Goal: Transaction & Acquisition: Book appointment/travel/reservation

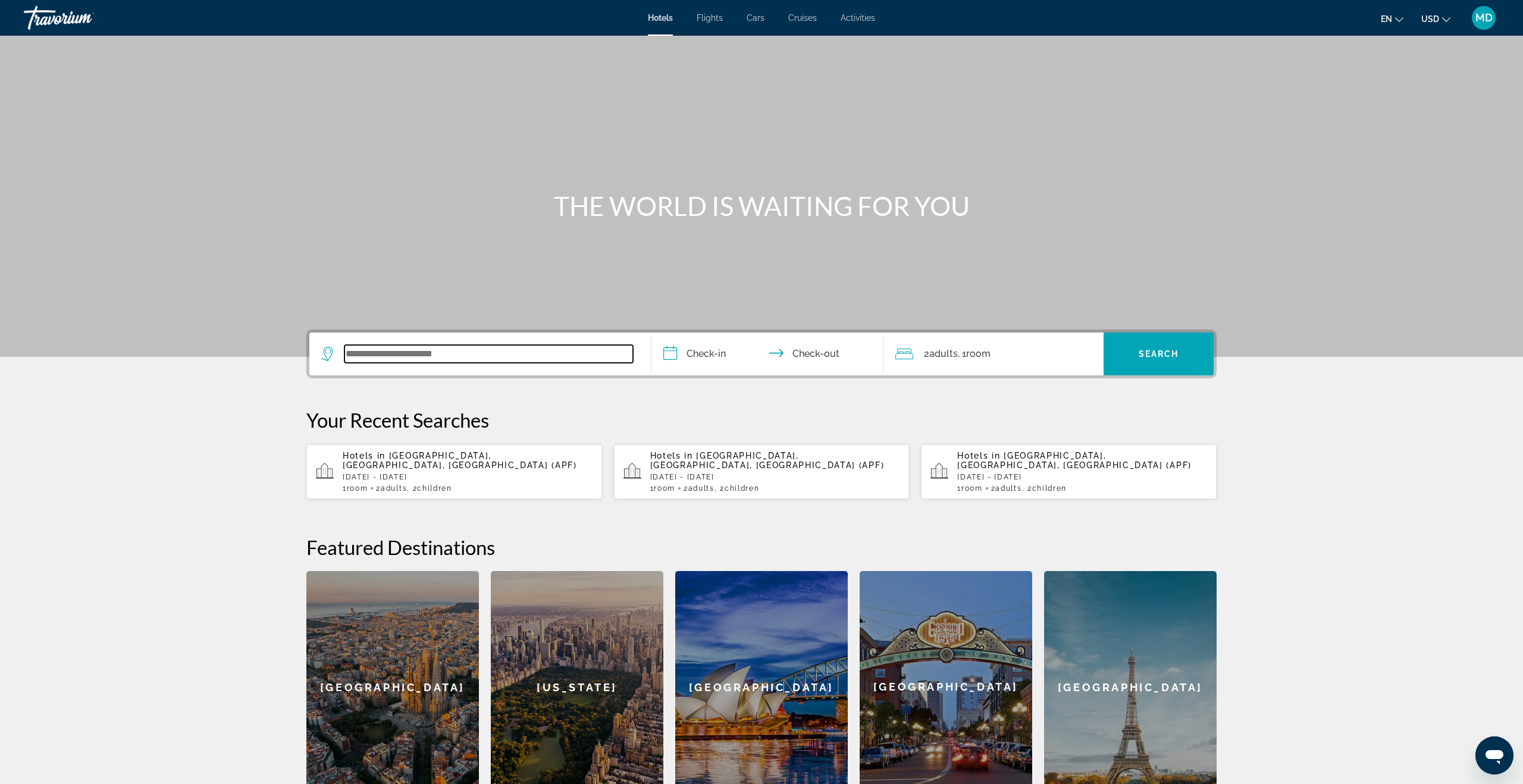
click at [467, 349] on input "Search widget" at bounding box center [489, 354] width 289 height 18
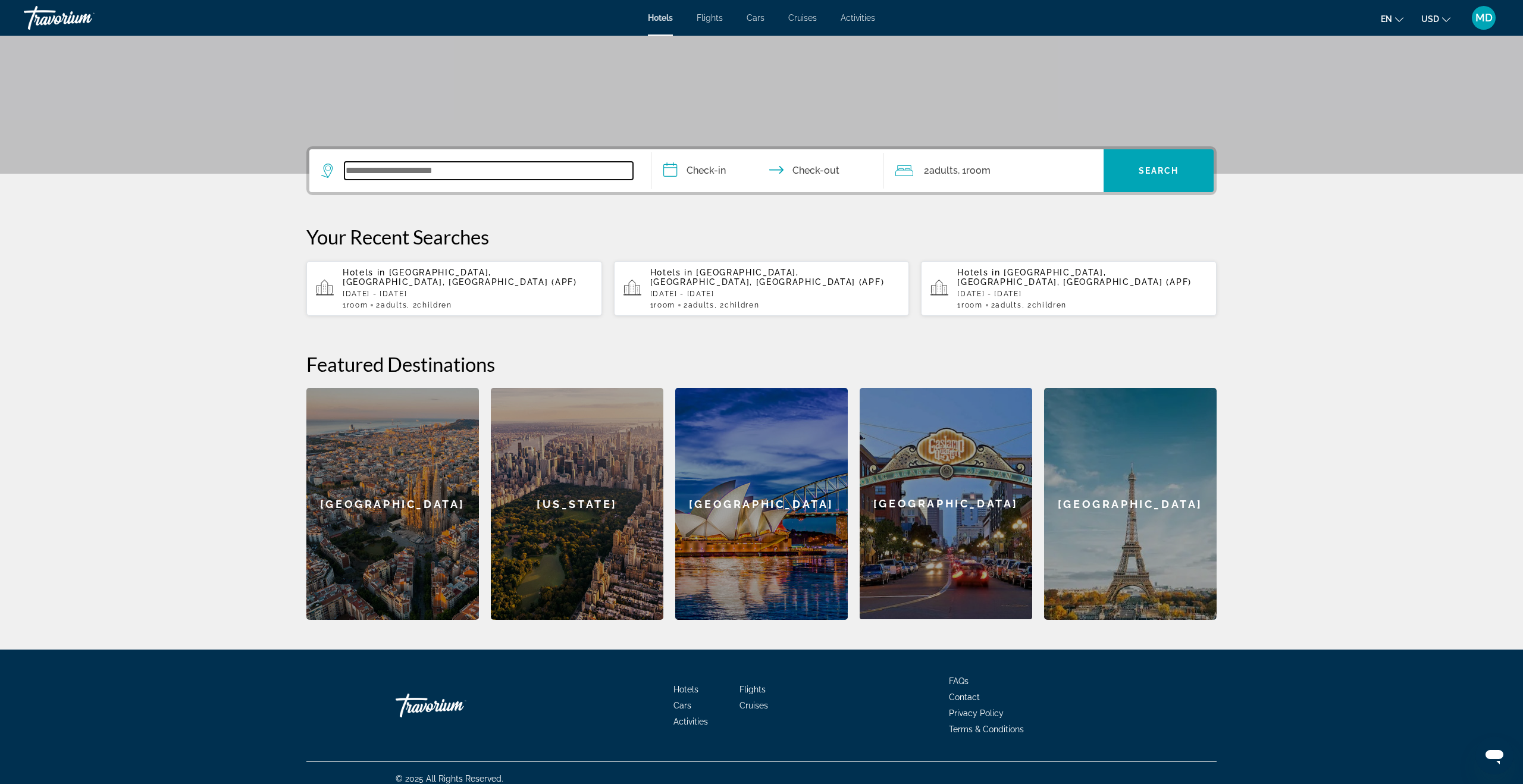
scroll to position [185, 0]
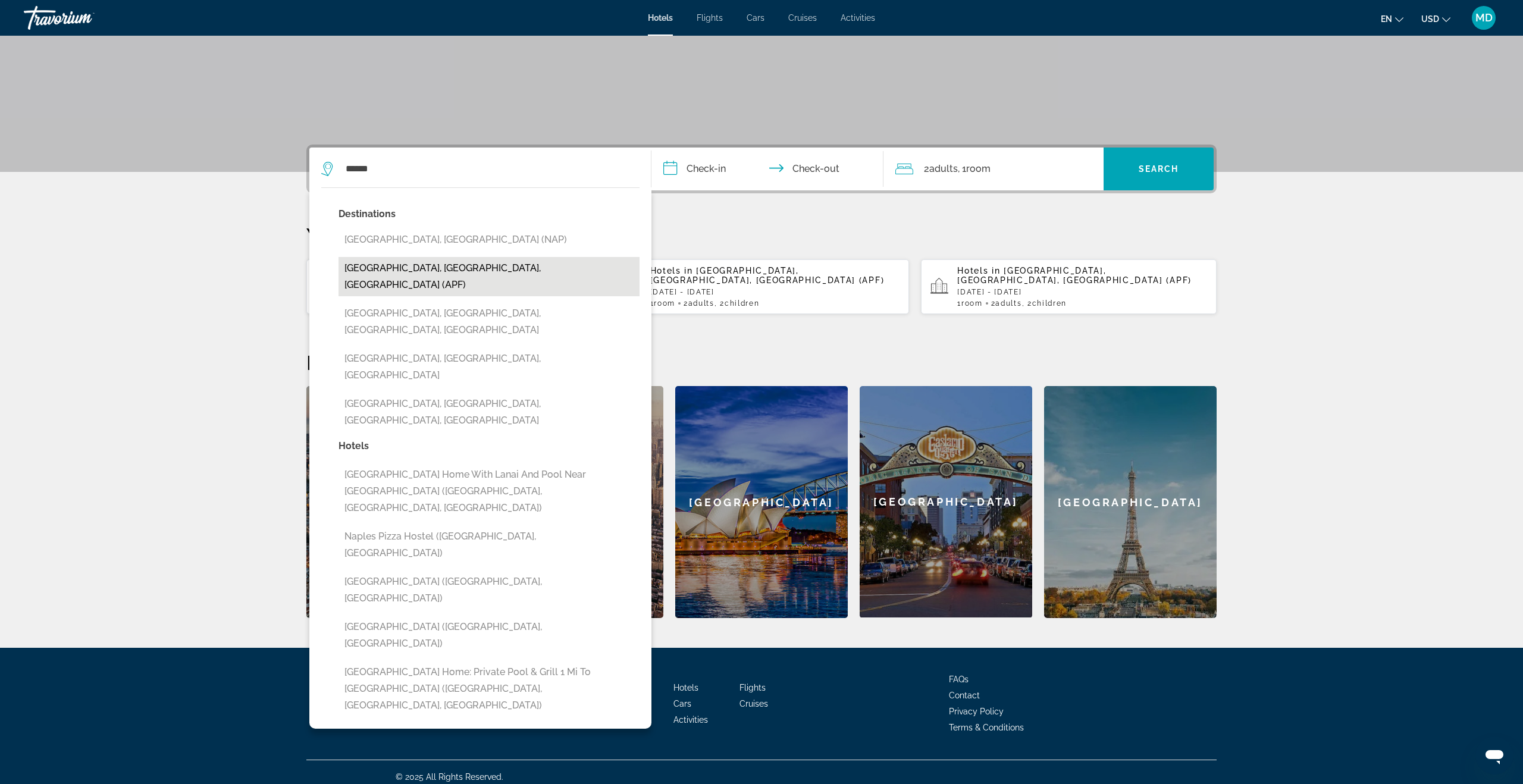
drag, startPoint x: 421, startPoint y: 272, endPoint x: 530, endPoint y: 256, distance: 110.2
click at [421, 272] on button "Naples, FL, United States (APF)" at bounding box center [489, 276] width 301 height 39
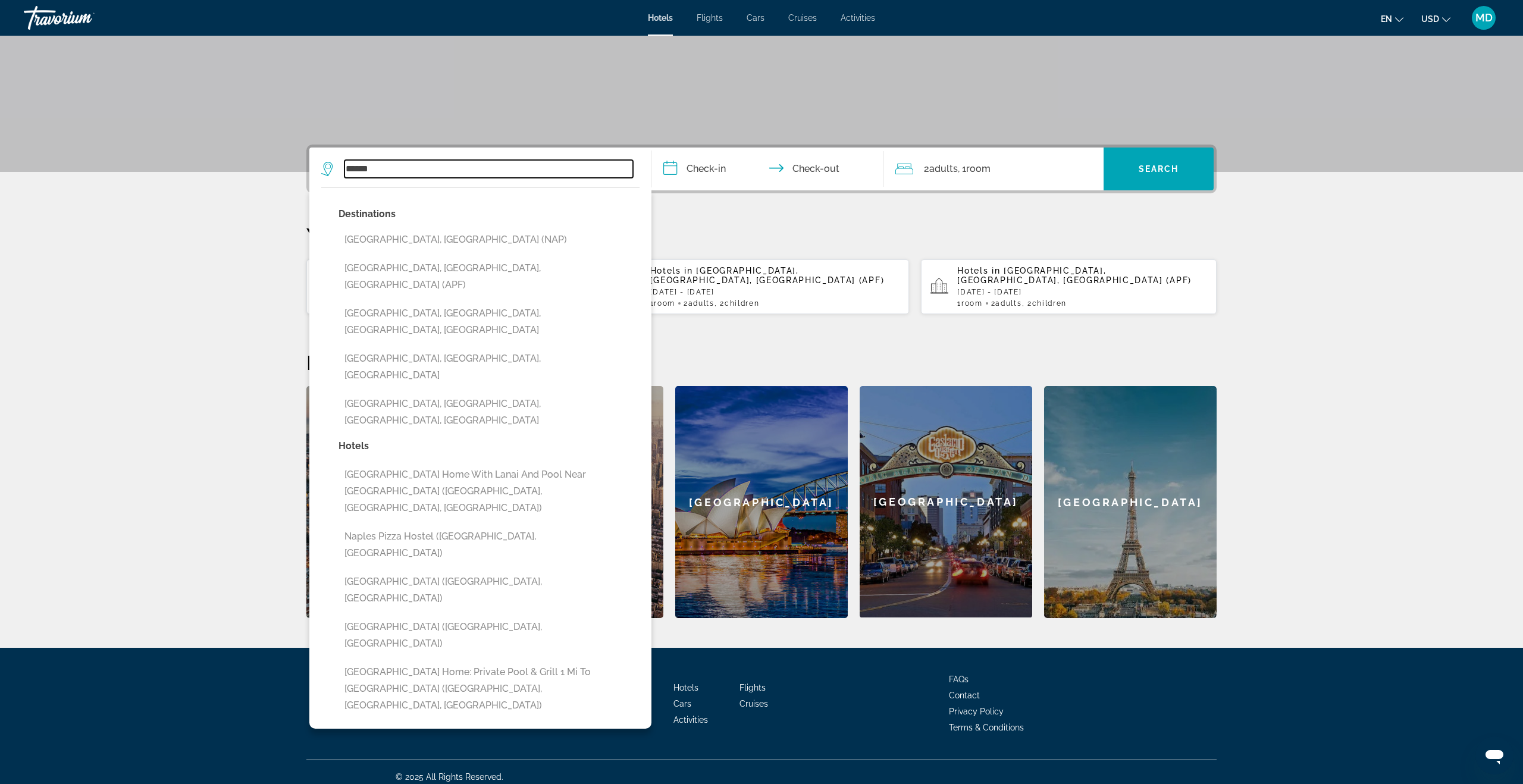
type input "**********"
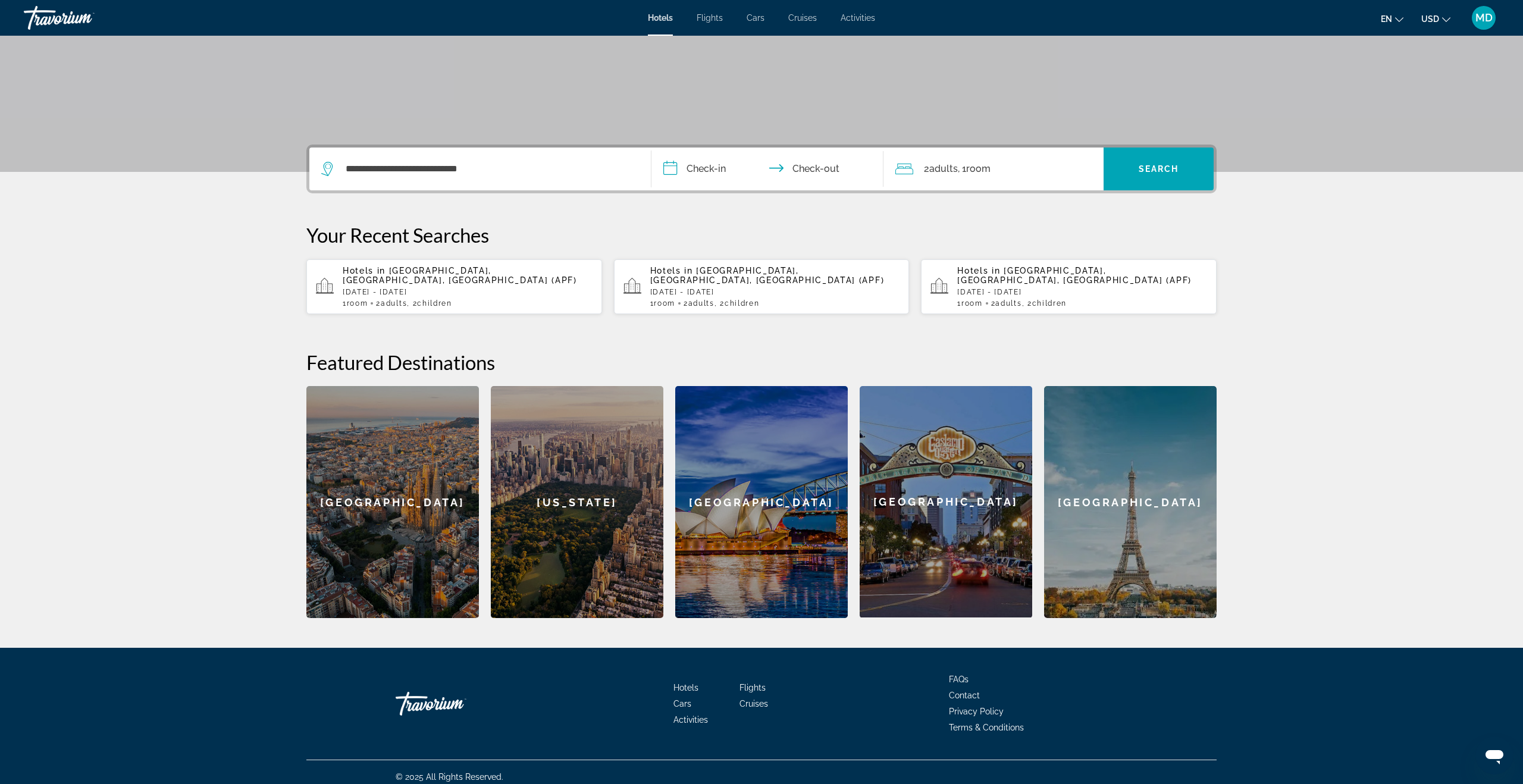
click at [714, 176] on input "**********" at bounding box center [770, 170] width 237 height 46
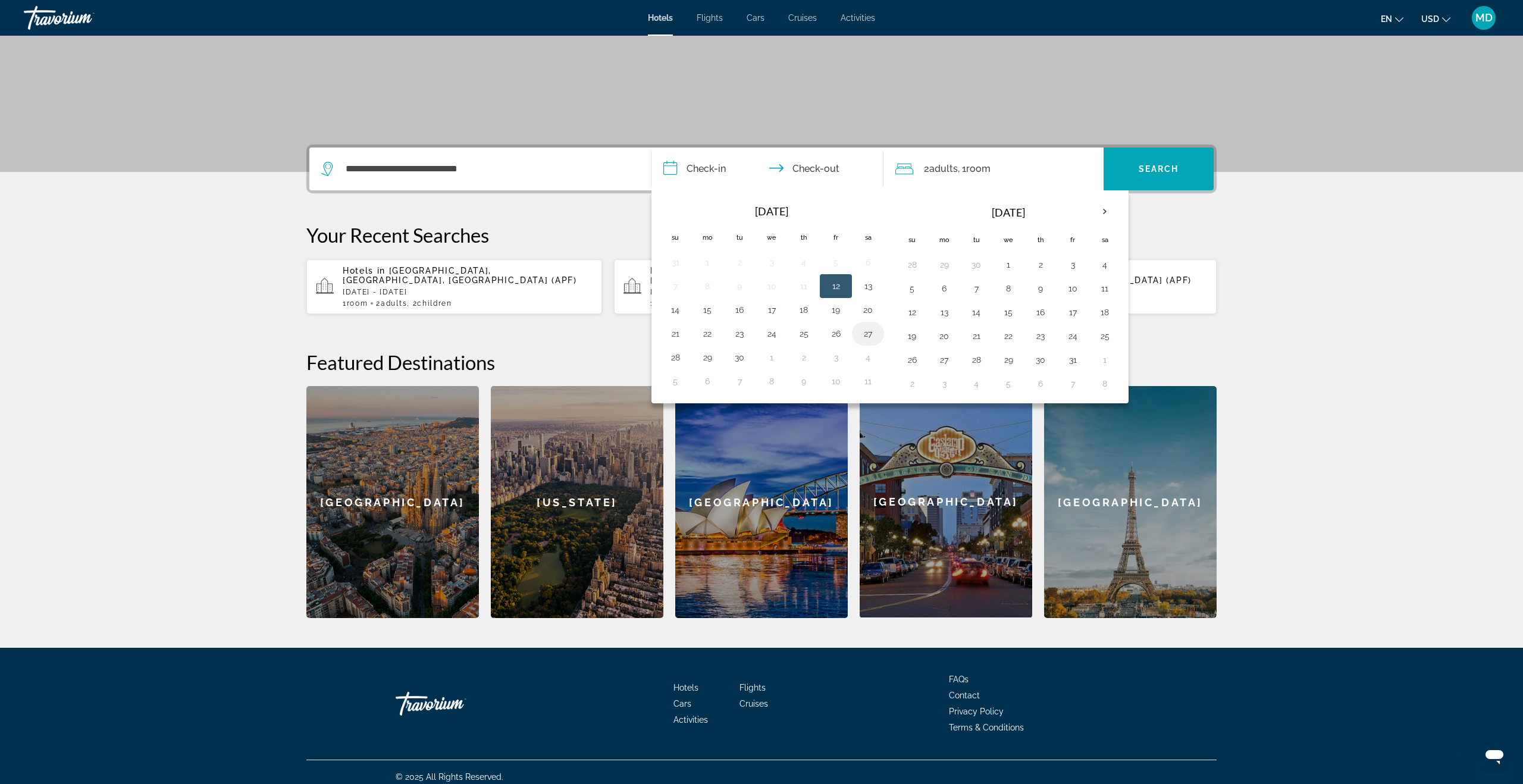
click at [868, 335] on button "27" at bounding box center [868, 334] width 19 height 17
click at [706, 357] on button "29" at bounding box center [707, 358] width 19 height 17
type input "**********"
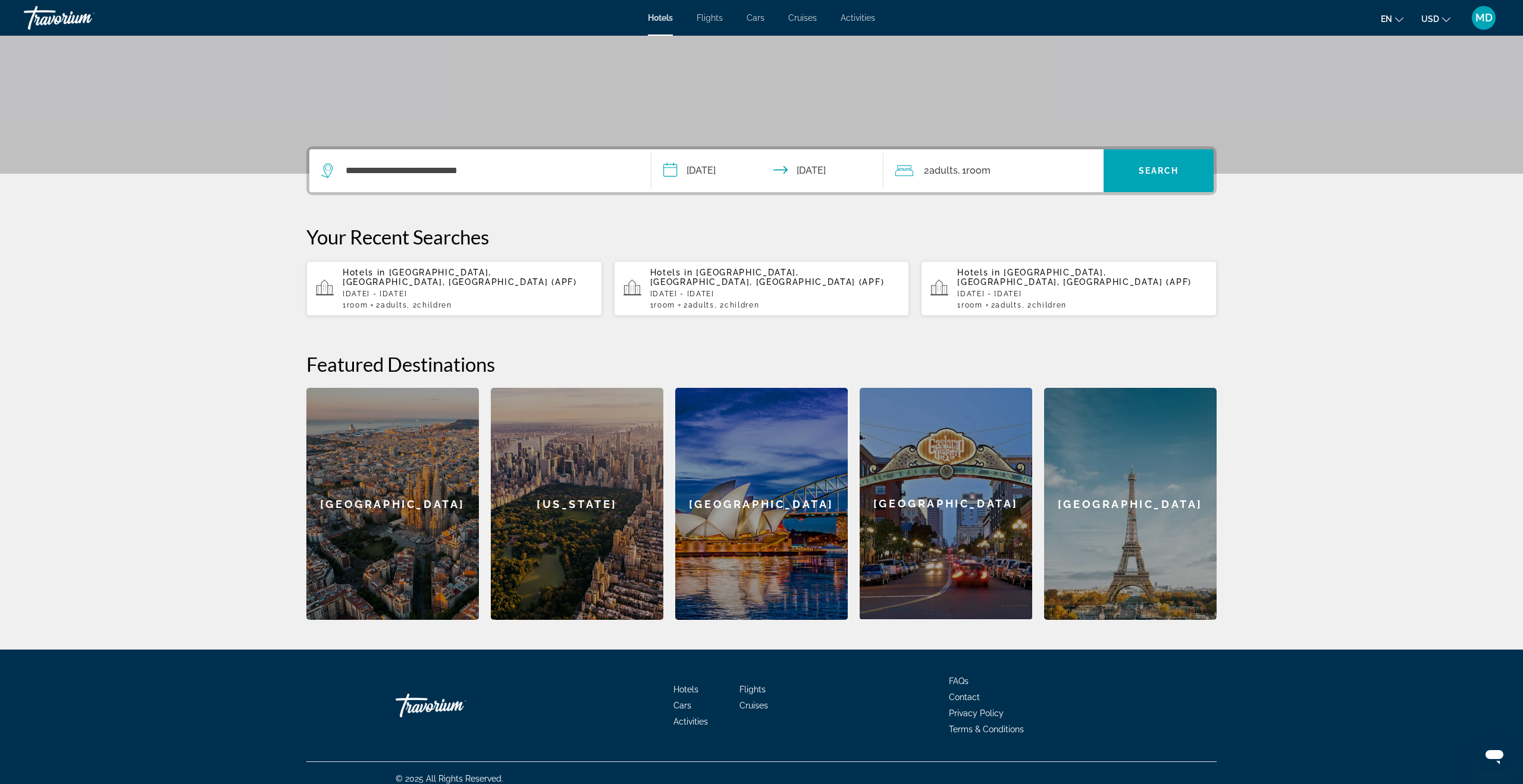
scroll to position [184, 0]
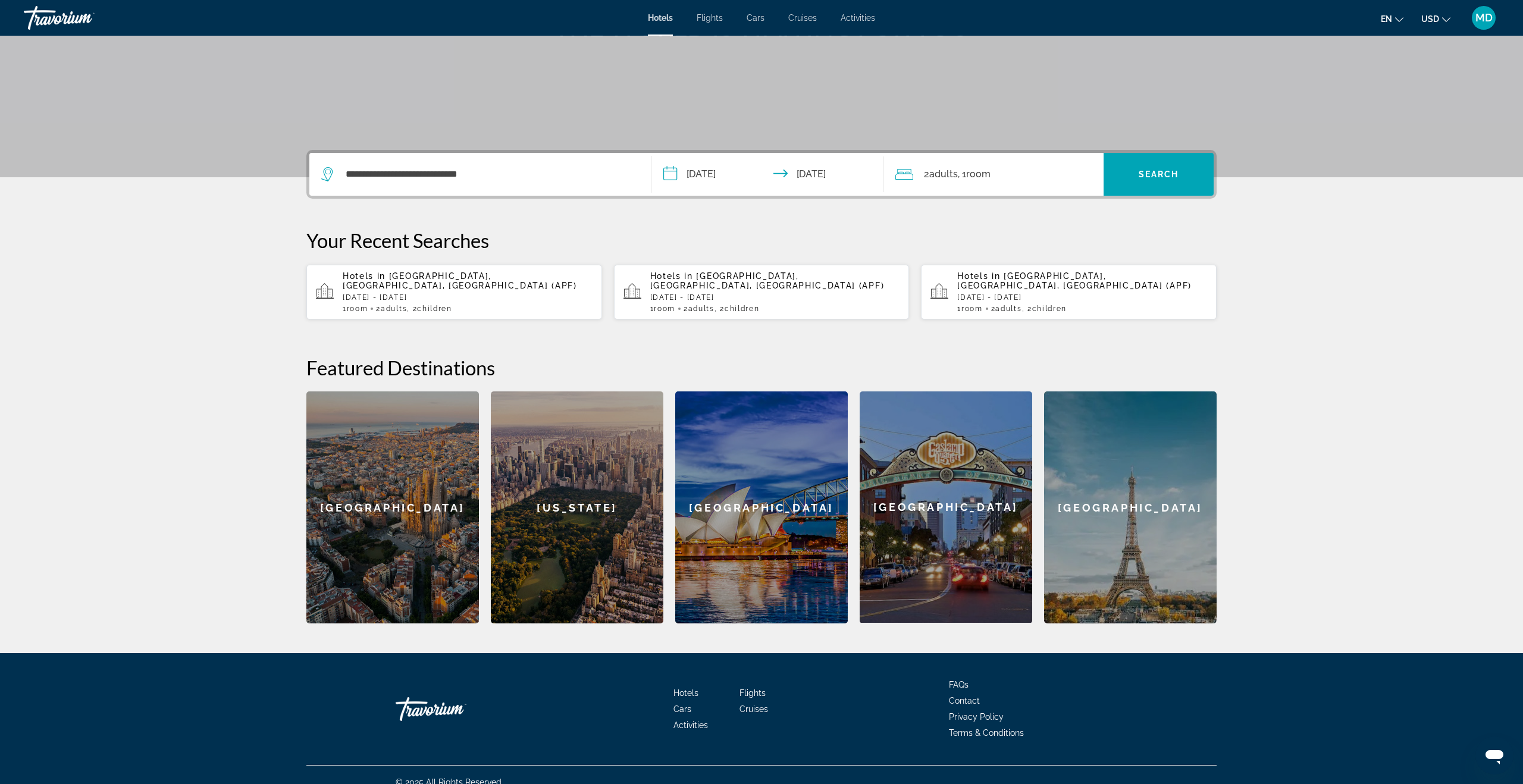
click at [971, 164] on div "2 Adult Adults , 1 Room rooms" at bounding box center [999, 174] width 208 height 43
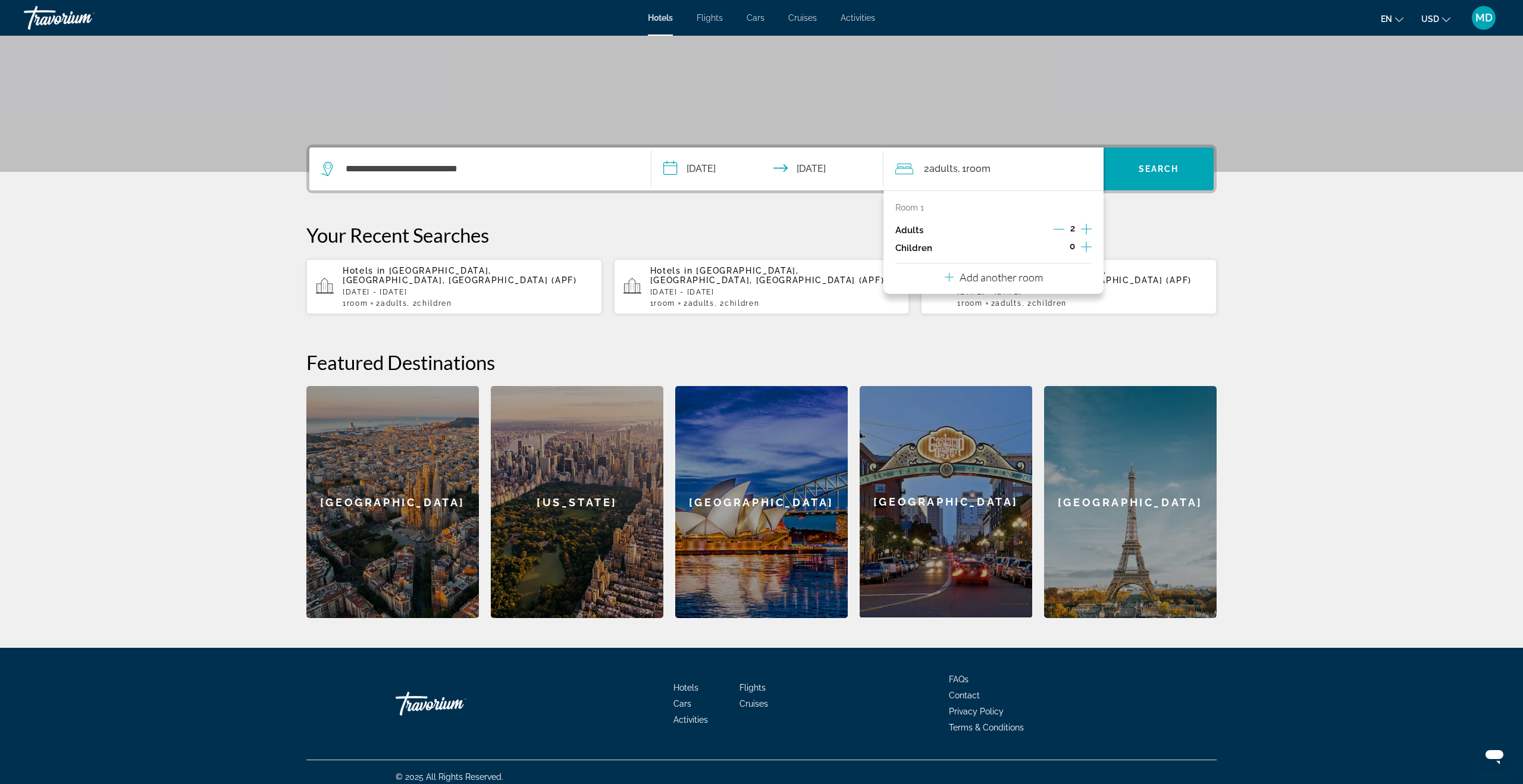
click at [1059, 229] on icon "Decrement adults" at bounding box center [1059, 229] width 11 height 1
click at [1083, 245] on icon "Increment children" at bounding box center [1086, 247] width 11 height 14
click at [976, 276] on icon "Travelers: 1 adult, 1 child" at bounding box center [977, 280] width 14 height 14
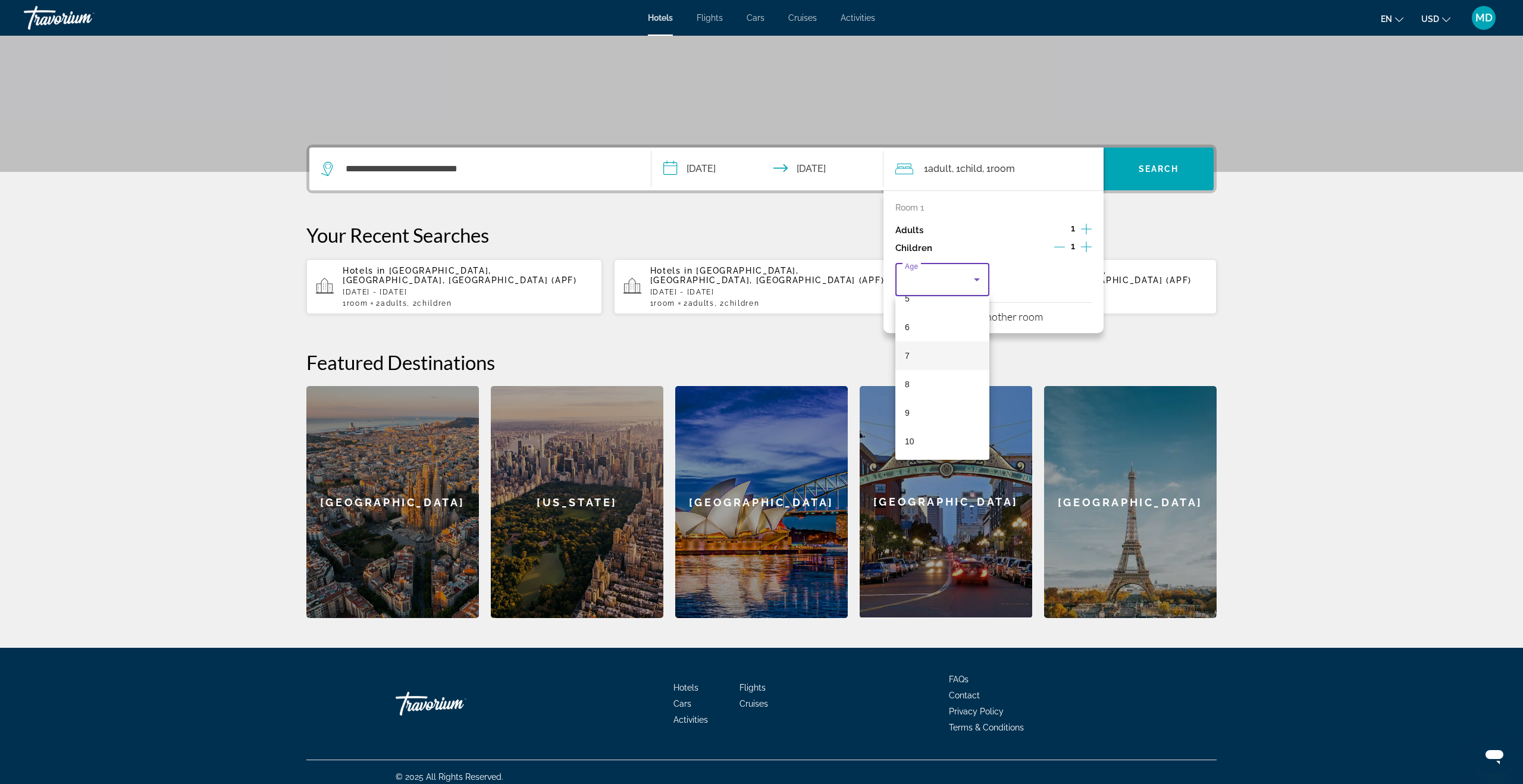
scroll to position [254, 0]
click at [943, 401] on mat-option "12" at bounding box center [942, 403] width 94 height 28
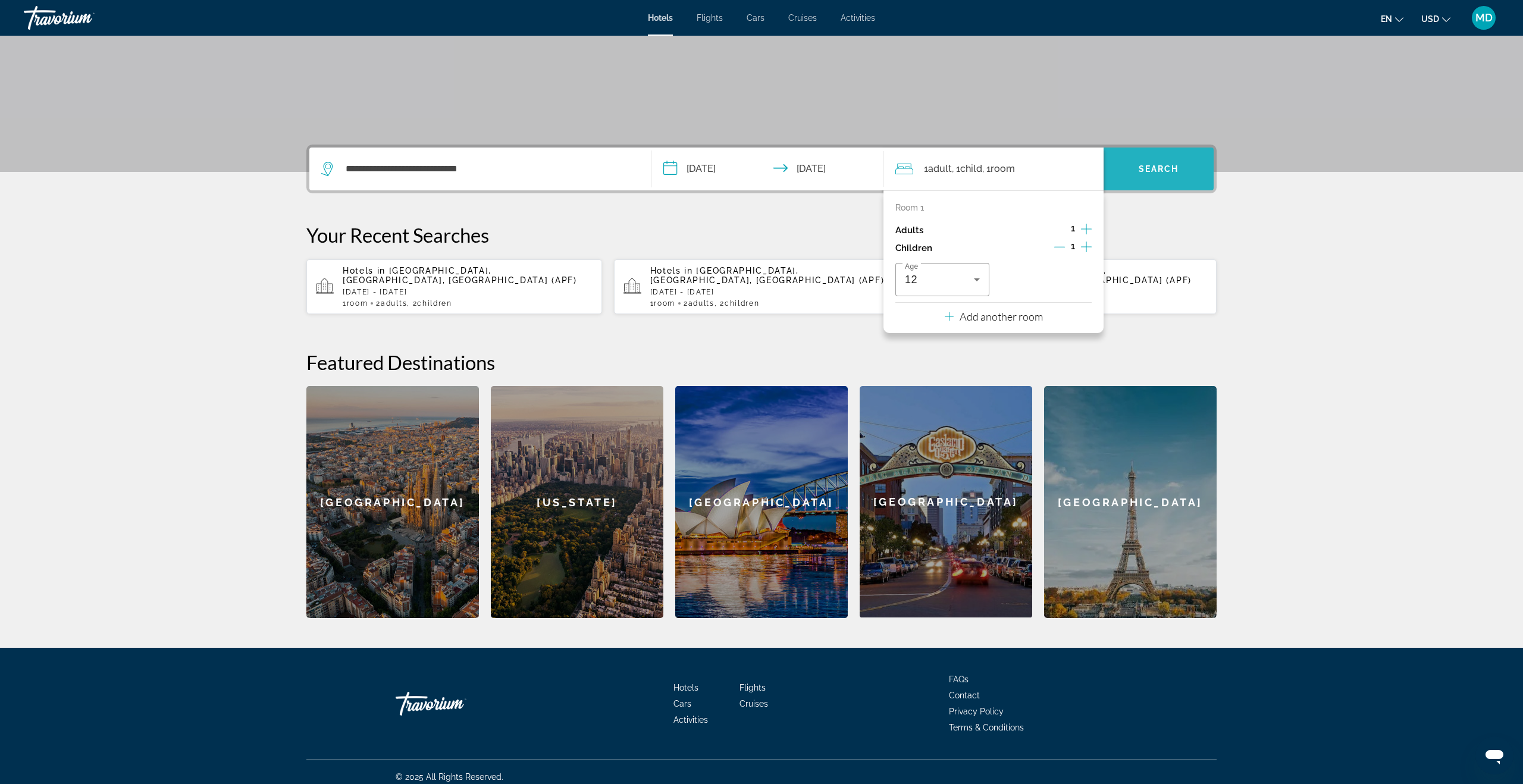
click at [1127, 176] on span "Search widget" at bounding box center [1158, 168] width 110 height 28
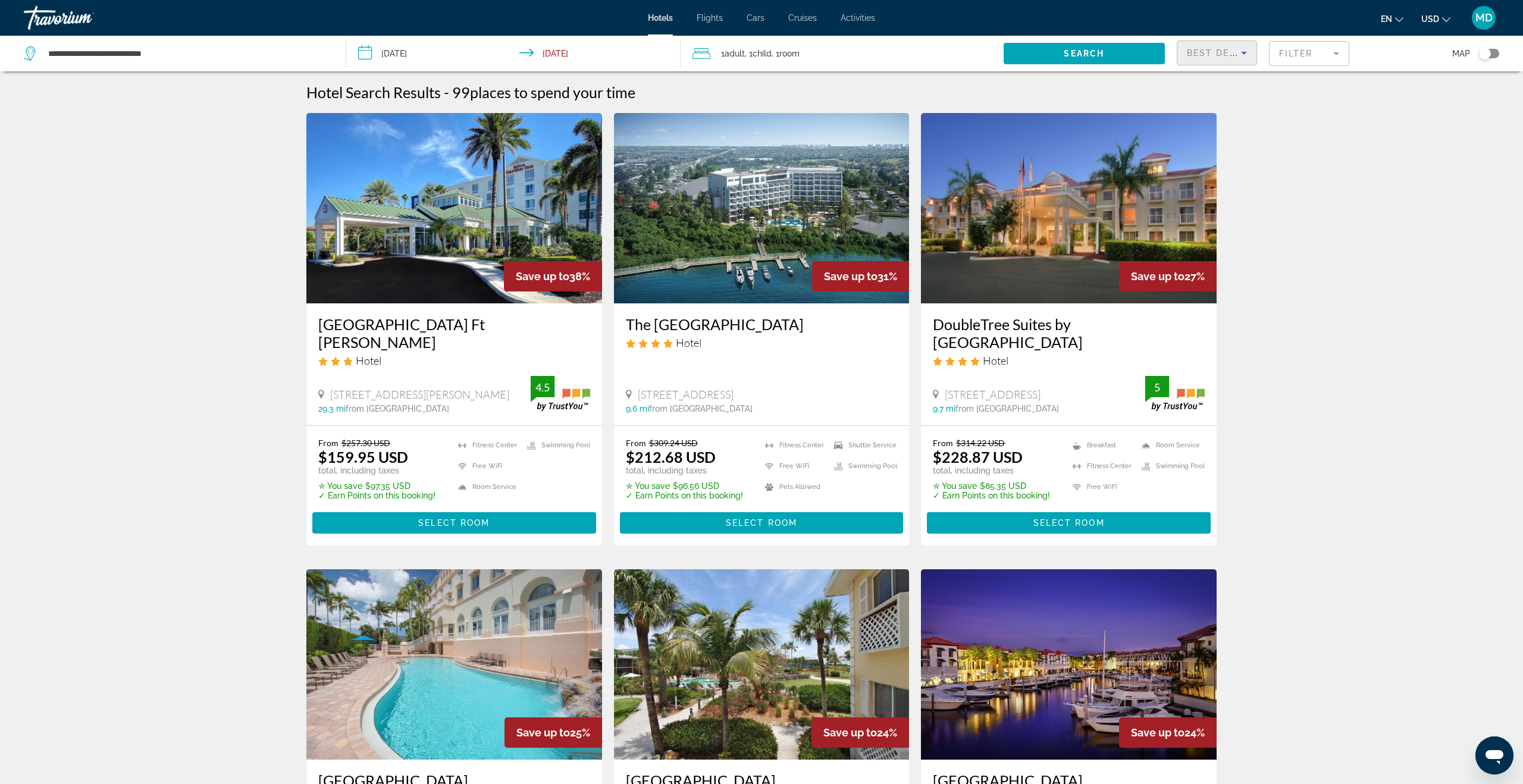
click at [1213, 56] on span "Best Deals" at bounding box center [1218, 53] width 62 height 10
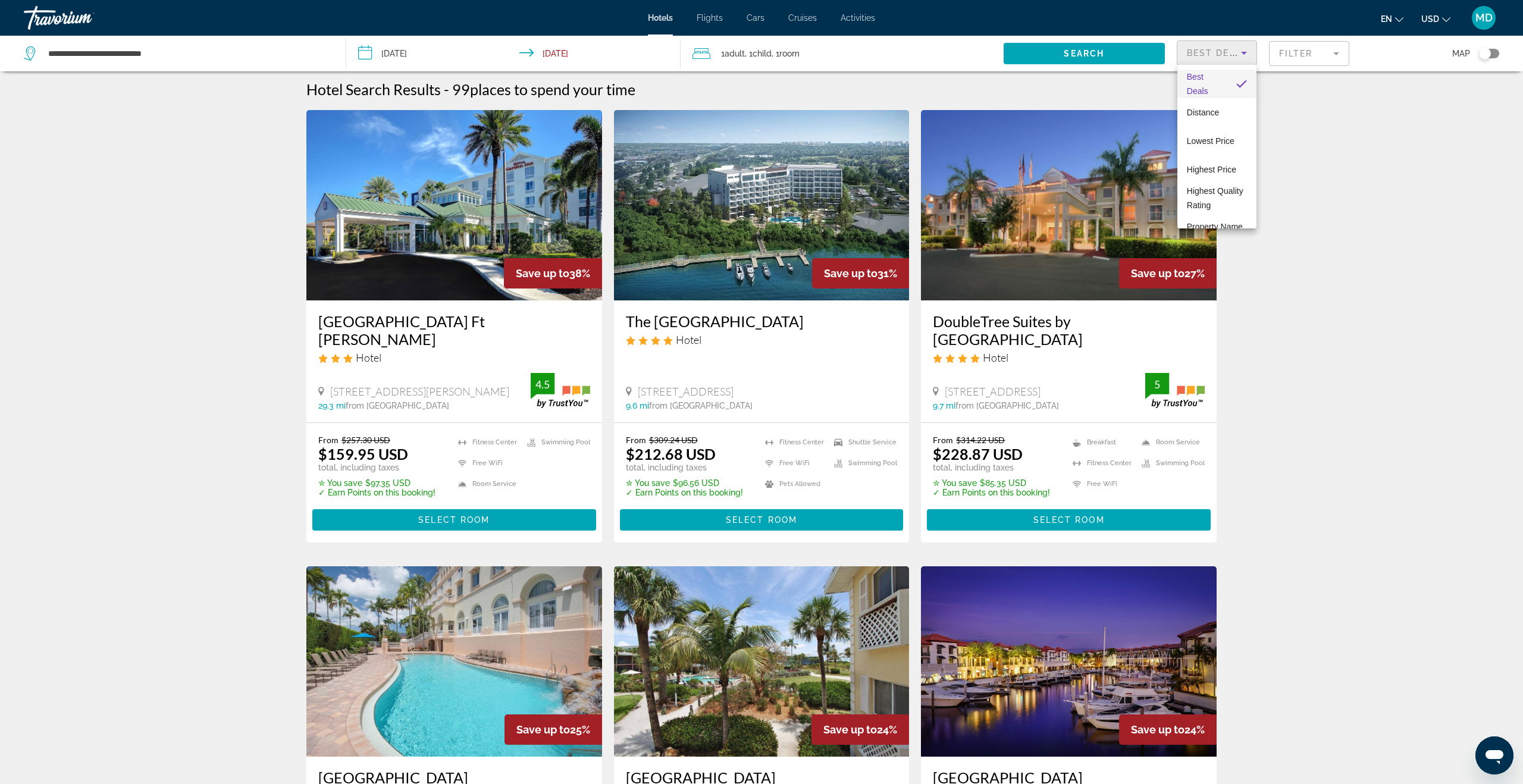
click at [1301, 53] on div at bounding box center [761, 392] width 1523 height 784
click at [1302, 54] on mat-form-field "Filter" at bounding box center [1309, 54] width 81 height 25
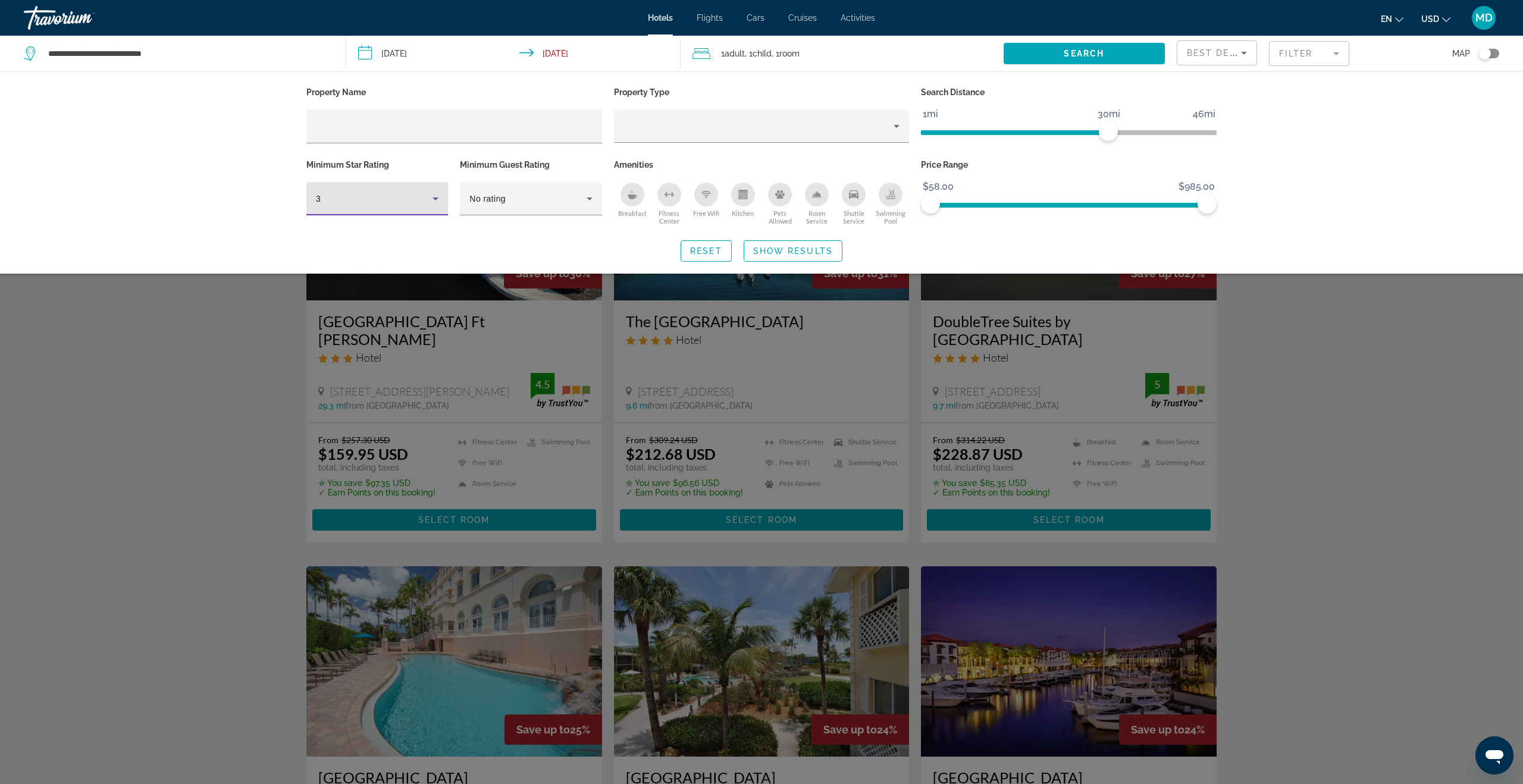
click at [435, 200] on icon "Hotel Filters" at bounding box center [435, 199] width 14 height 14
drag, startPoint x: 406, startPoint y: 257, endPoint x: 432, endPoint y: 256, distance: 26.0
click at [406, 256] on mat-option "4" at bounding box center [377, 262] width 141 height 28
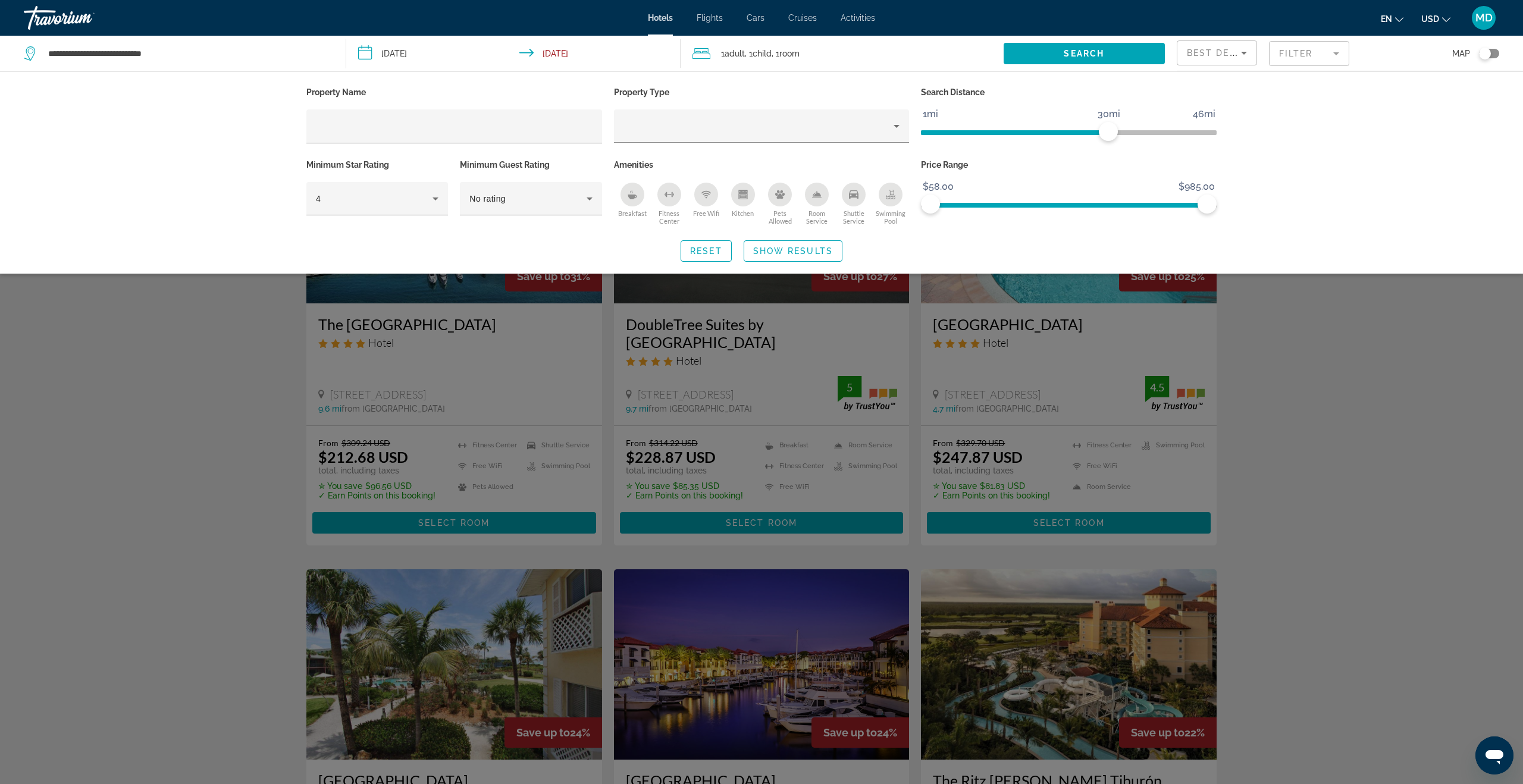
click at [209, 394] on div "Search widget" at bounding box center [761, 481] width 1523 height 605
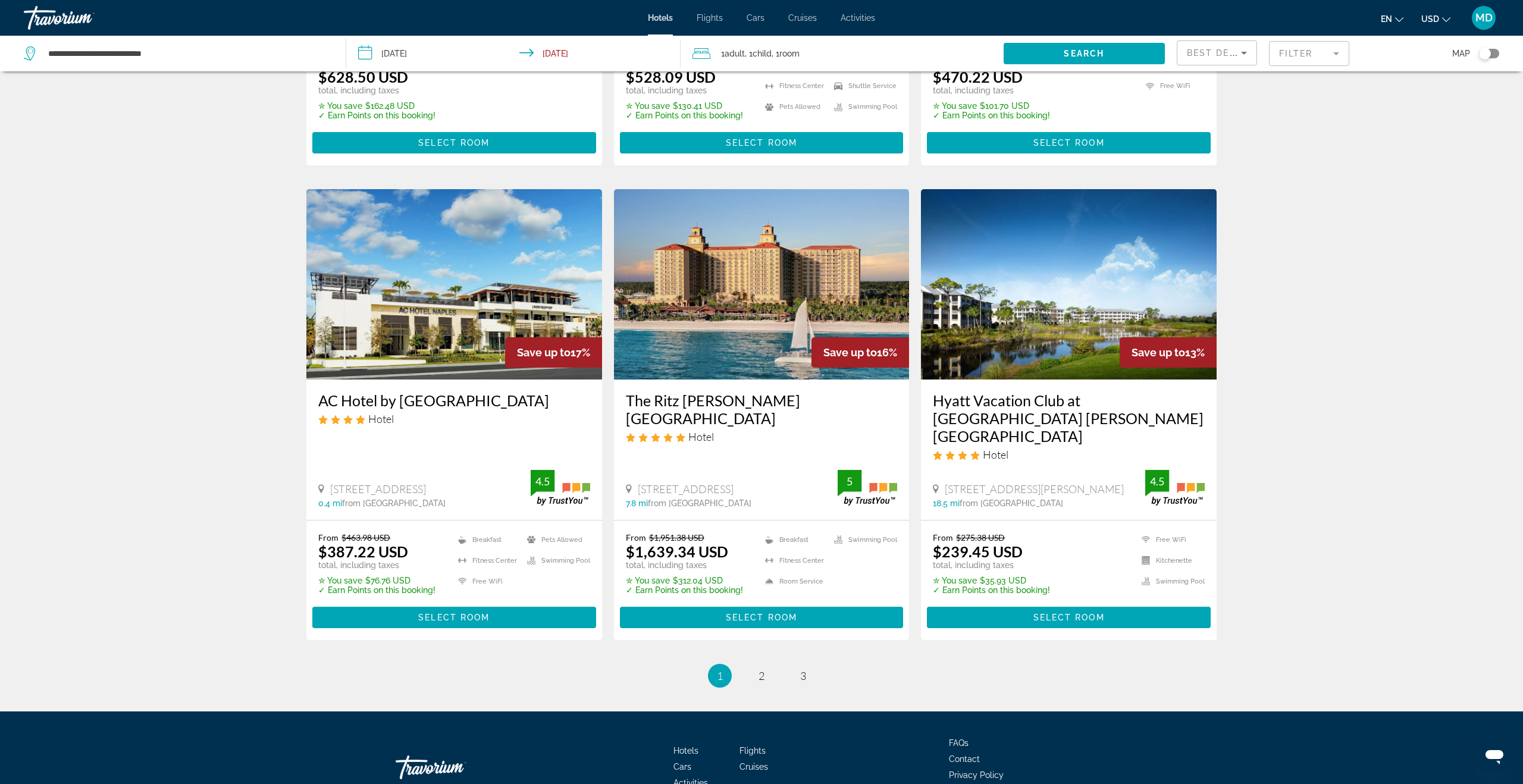
scroll to position [1312, 0]
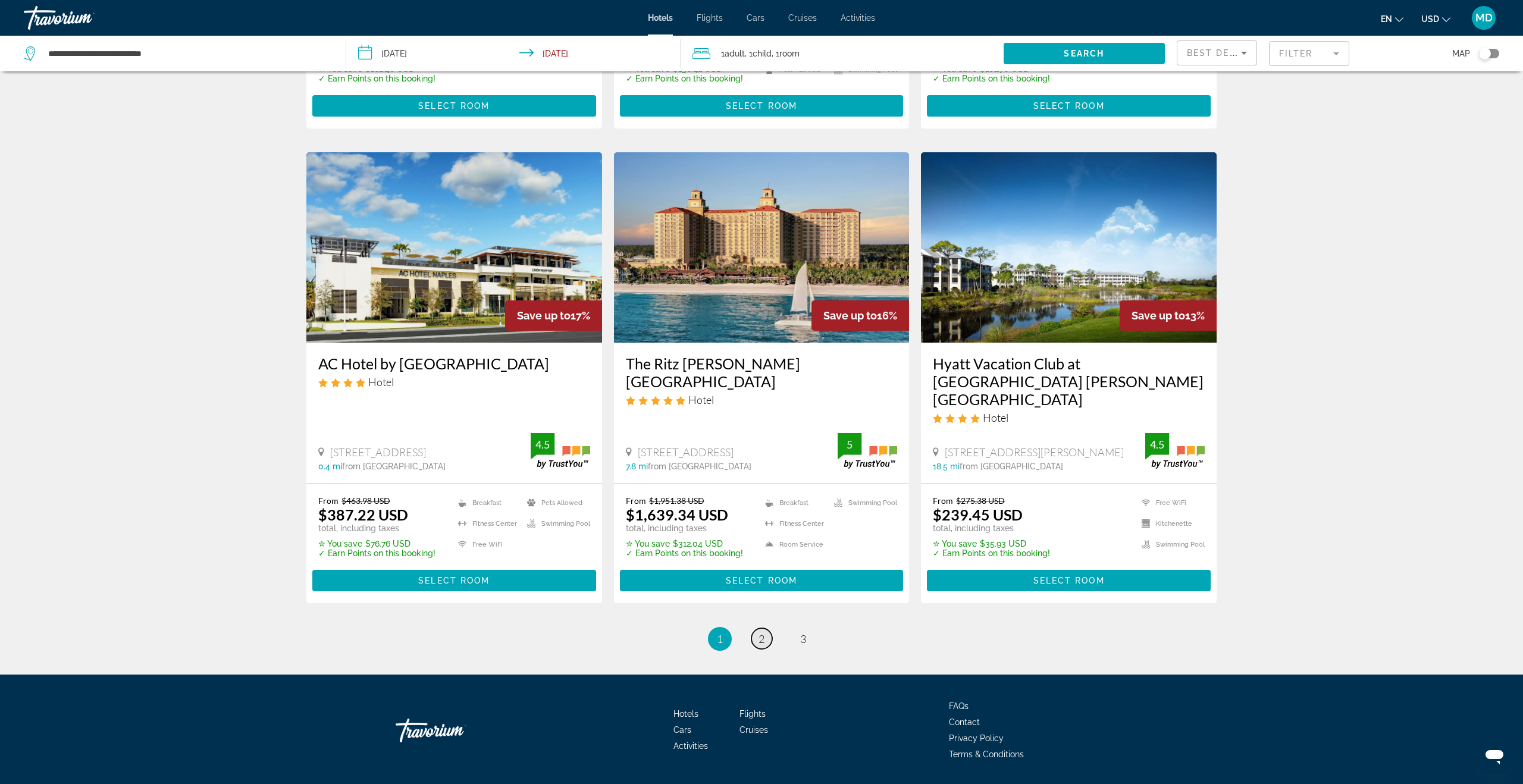
click at [761, 632] on span "2" at bounding box center [761, 639] width 6 height 13
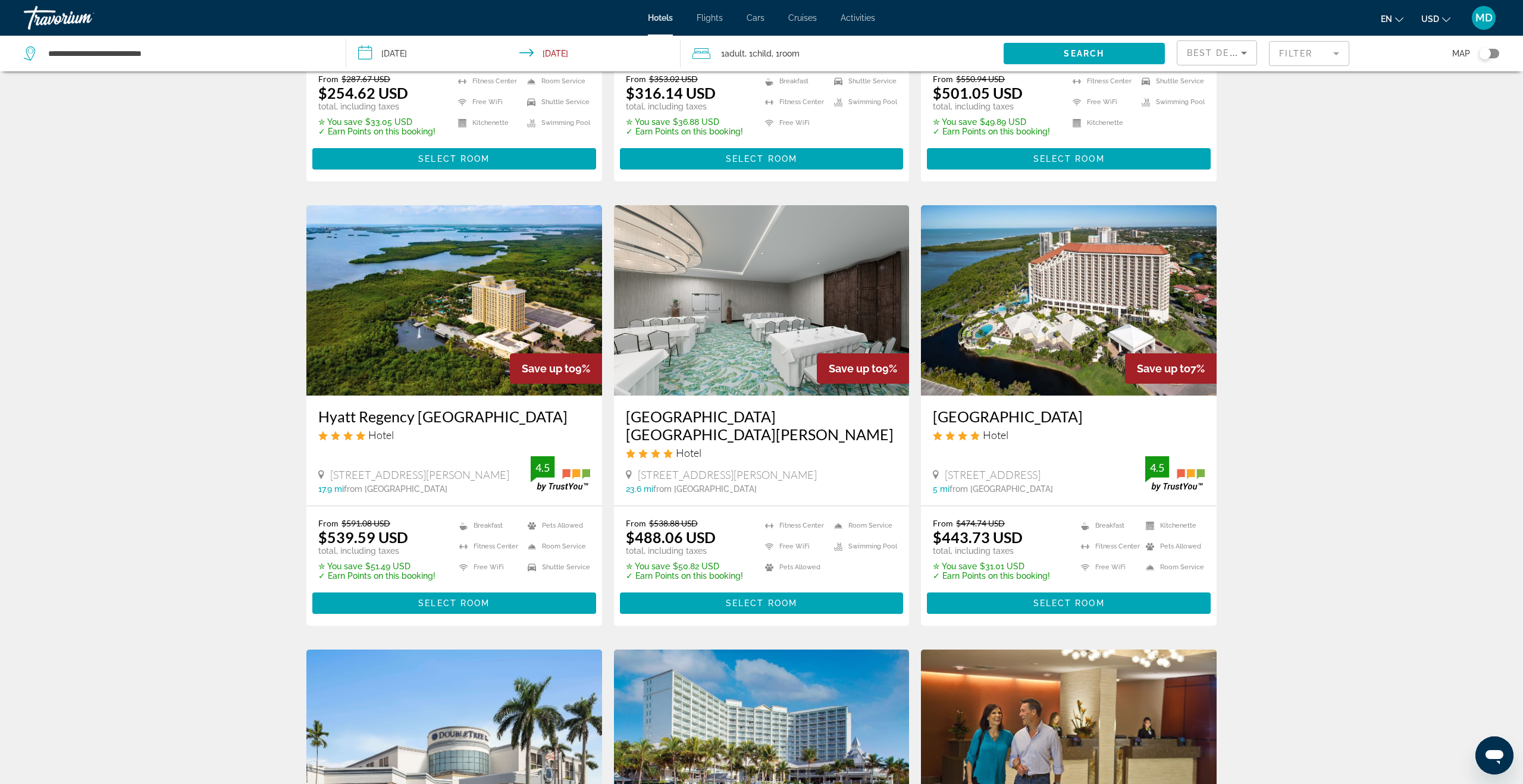
scroll to position [366, 0]
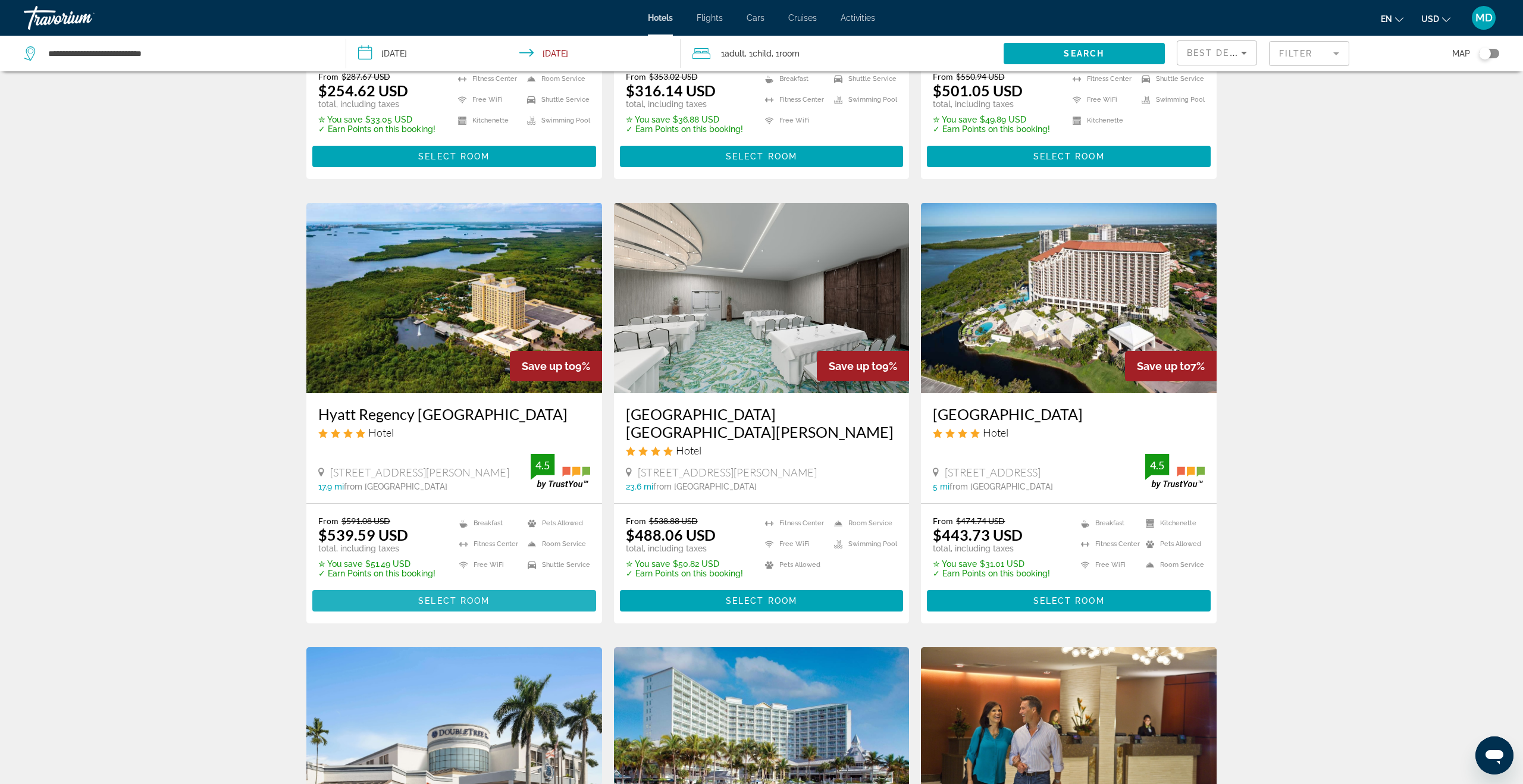
click at [456, 615] on span "Main content" at bounding box center [454, 600] width 284 height 28
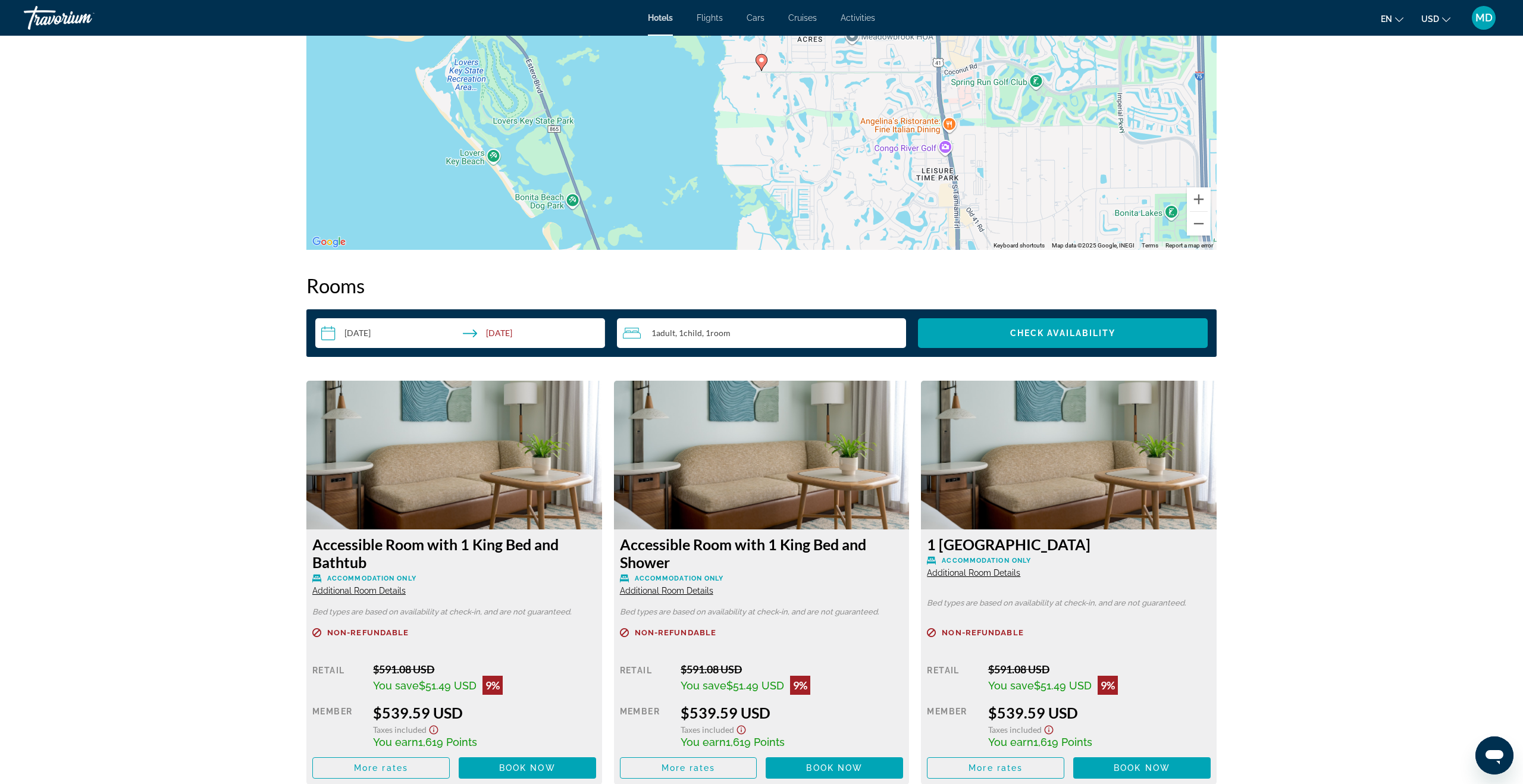
scroll to position [1244, 0]
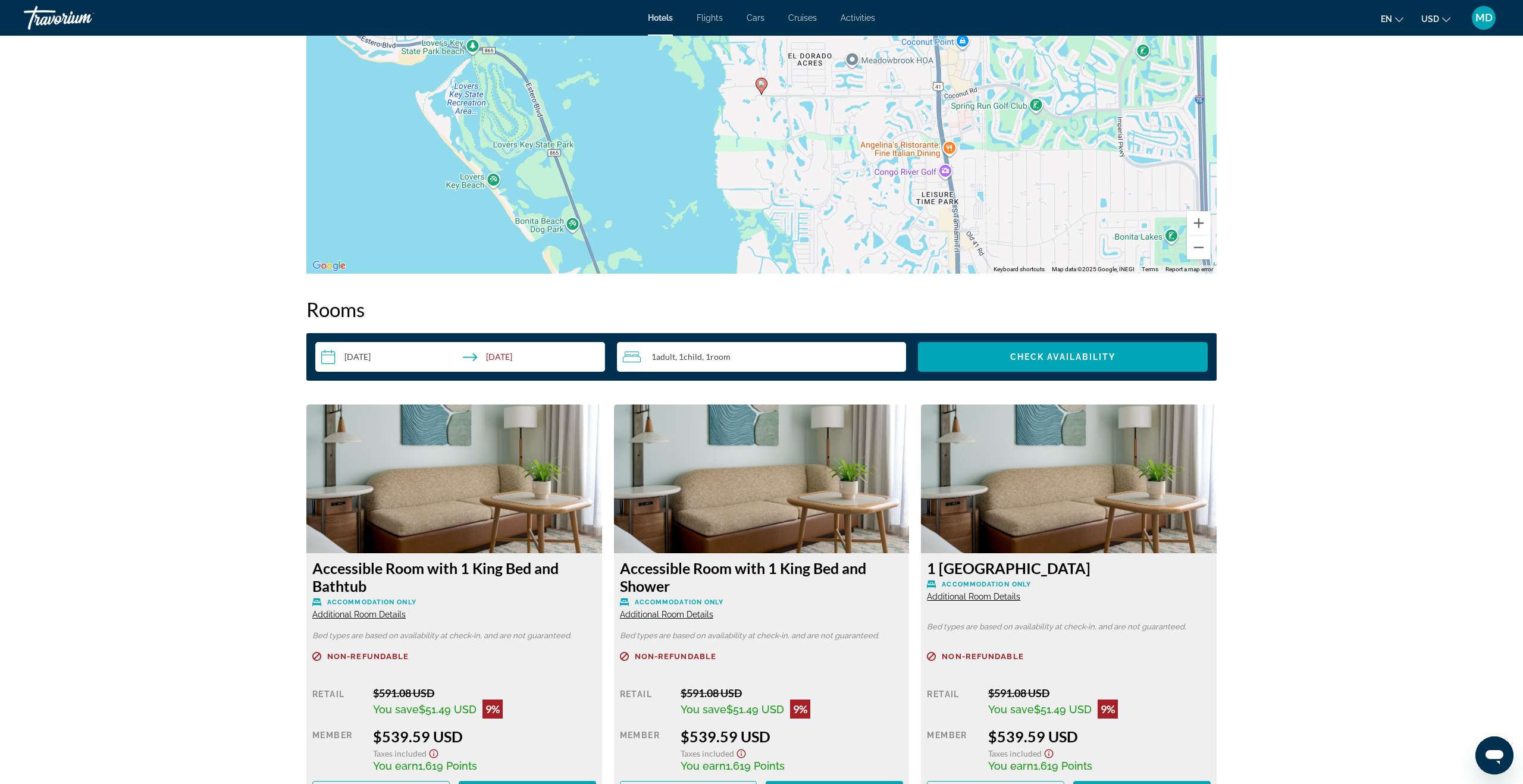
click at [697, 352] on span "Child" at bounding box center [693, 357] width 19 height 10
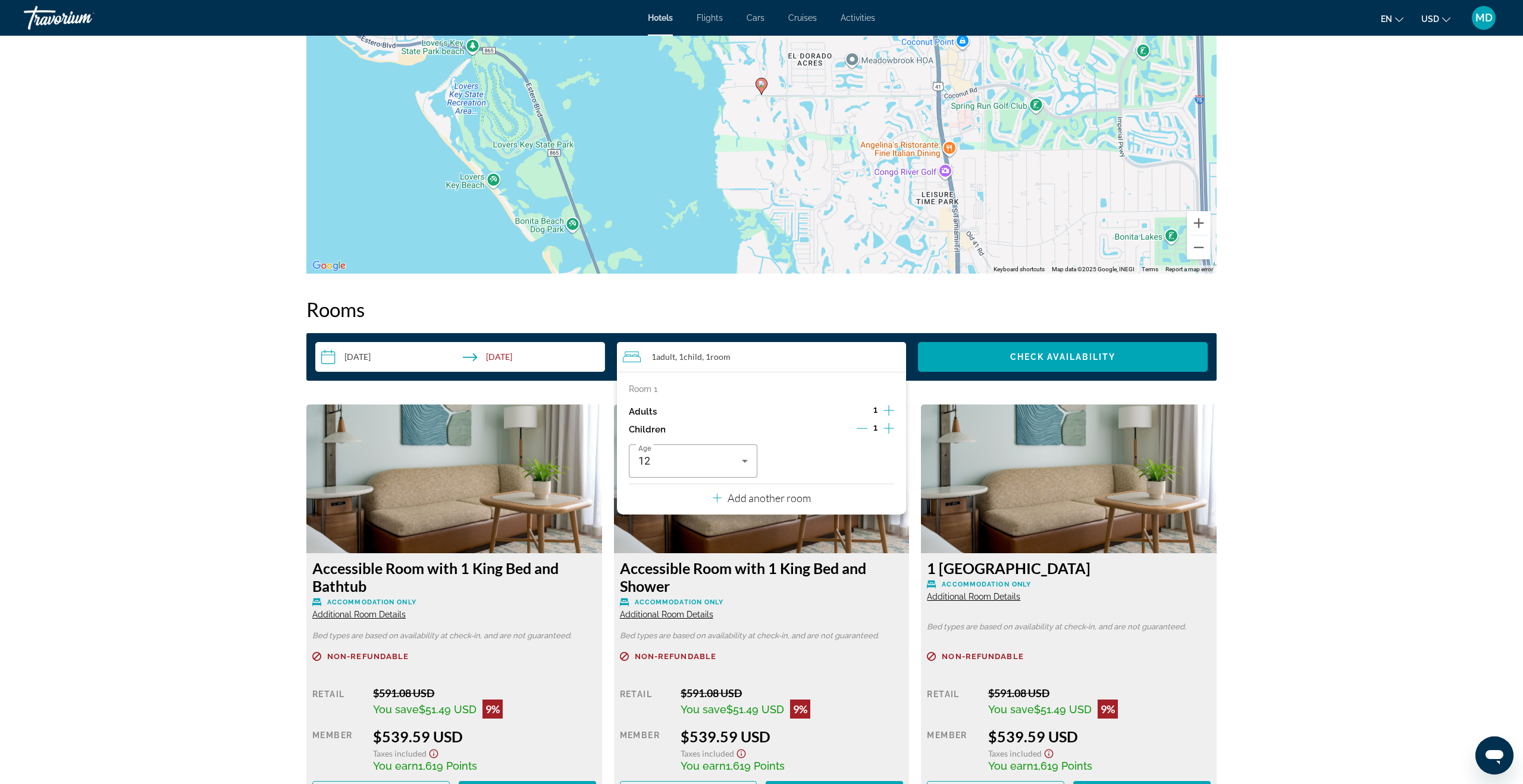
click at [887, 403] on icon "Increment adults" at bounding box center [889, 411] width 11 height 14
click at [889, 421] on icon "Increment children" at bounding box center [889, 428] width 11 height 14
click at [883, 454] on icon "Travelers: 2 adults, 2 children" at bounding box center [881, 461] width 14 height 14
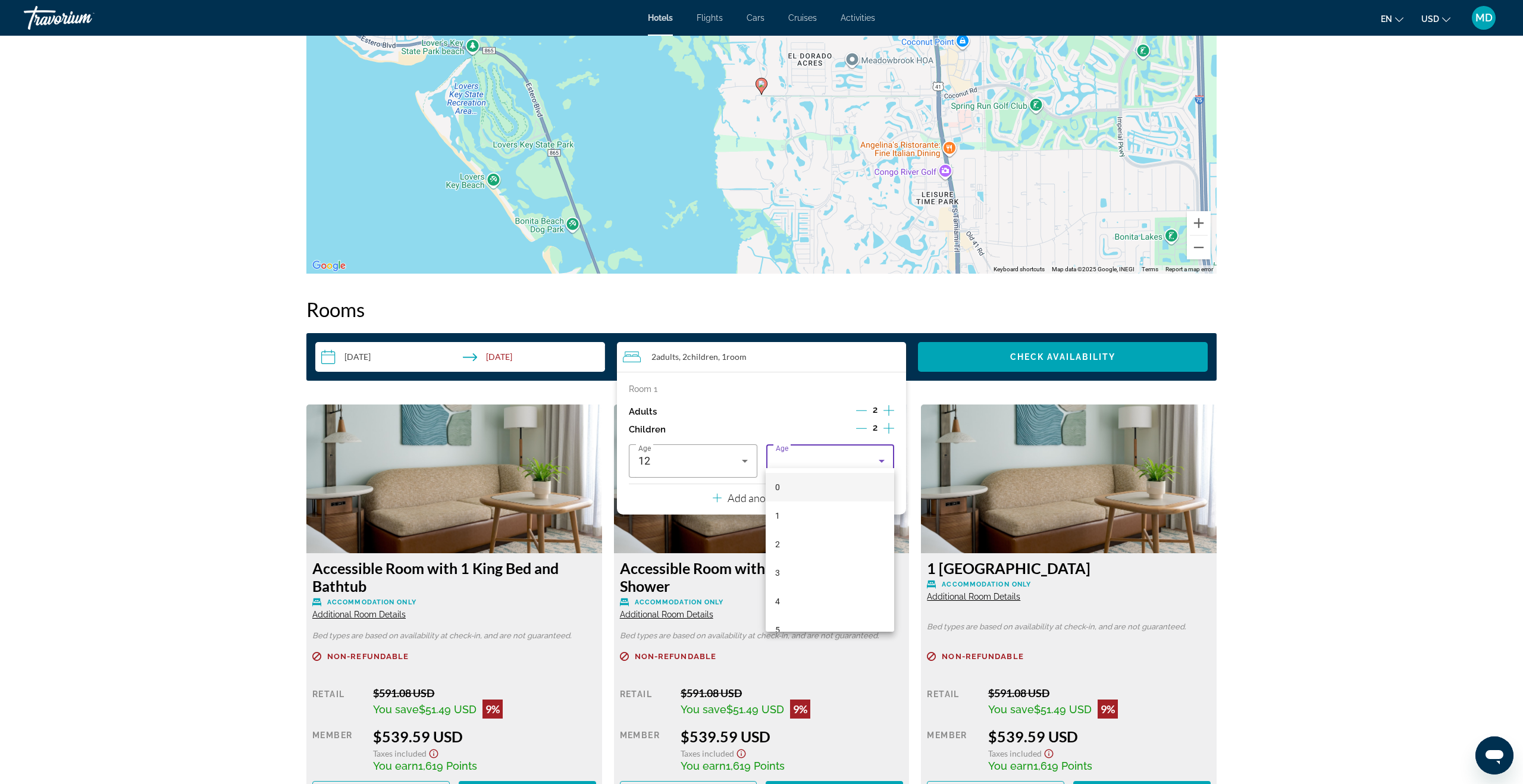
click at [801, 600] on mat-option "4" at bounding box center [830, 601] width 129 height 28
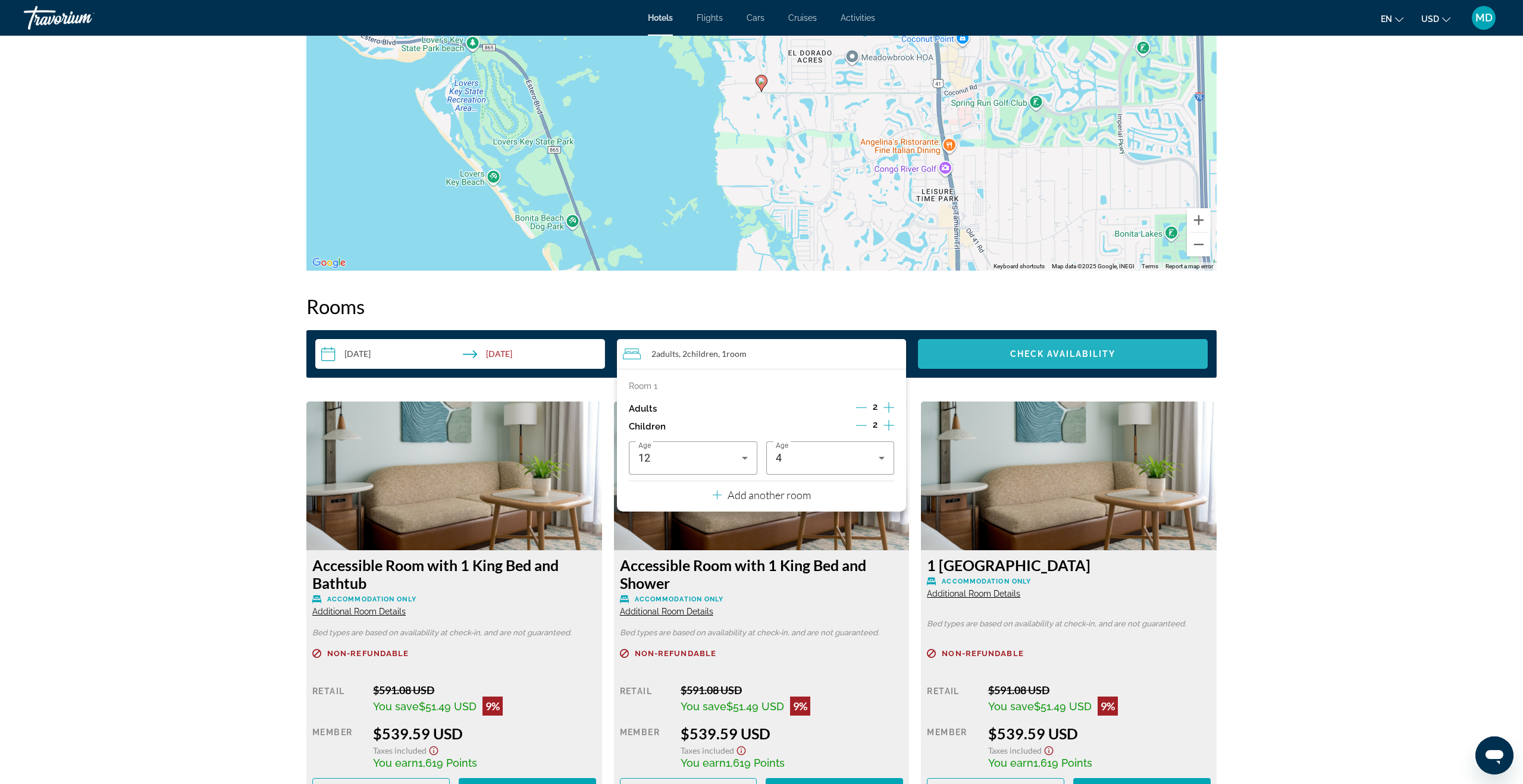
click at [1089, 349] on span "Check Availability" at bounding box center [1063, 354] width 106 height 10
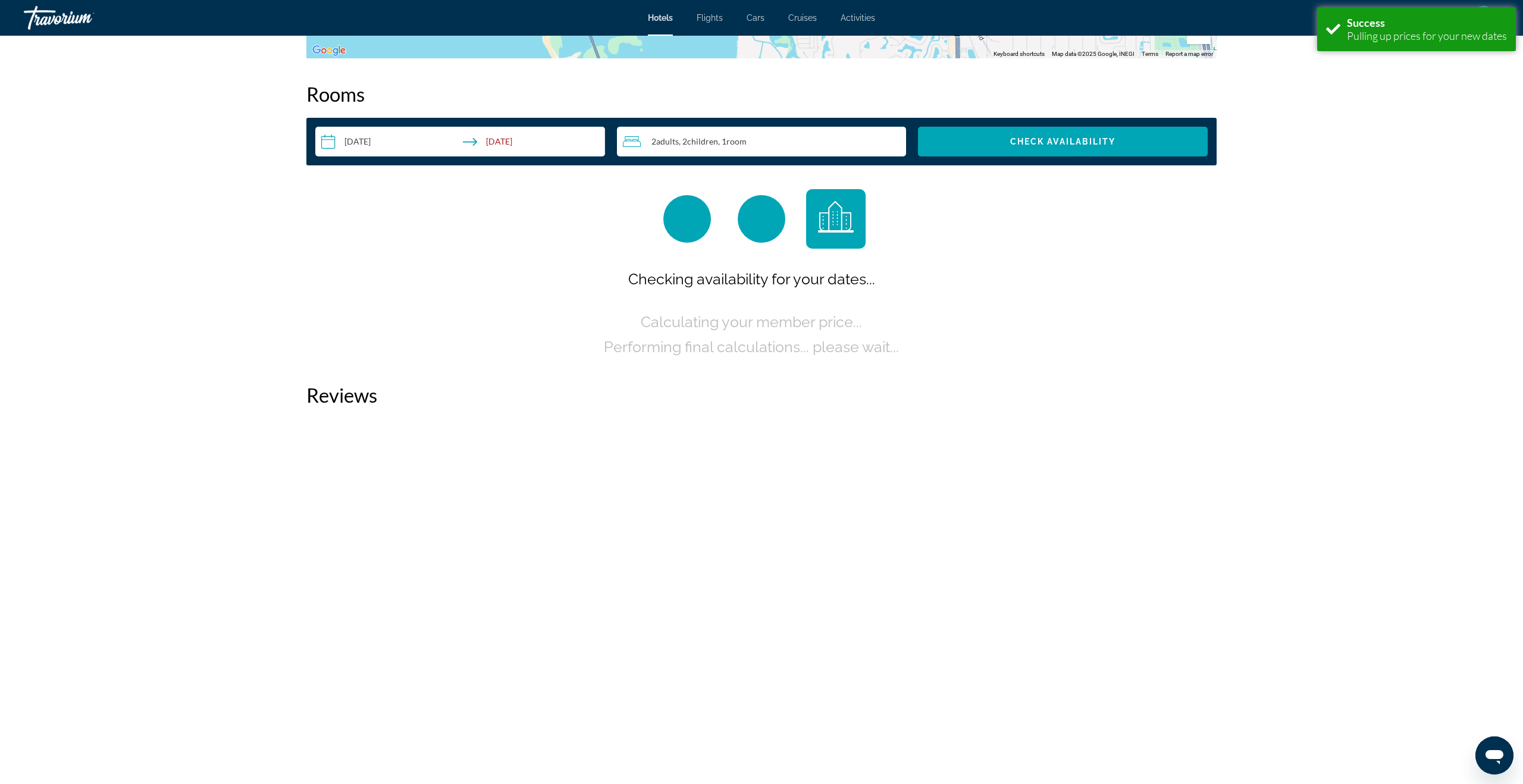
scroll to position [1460, 0]
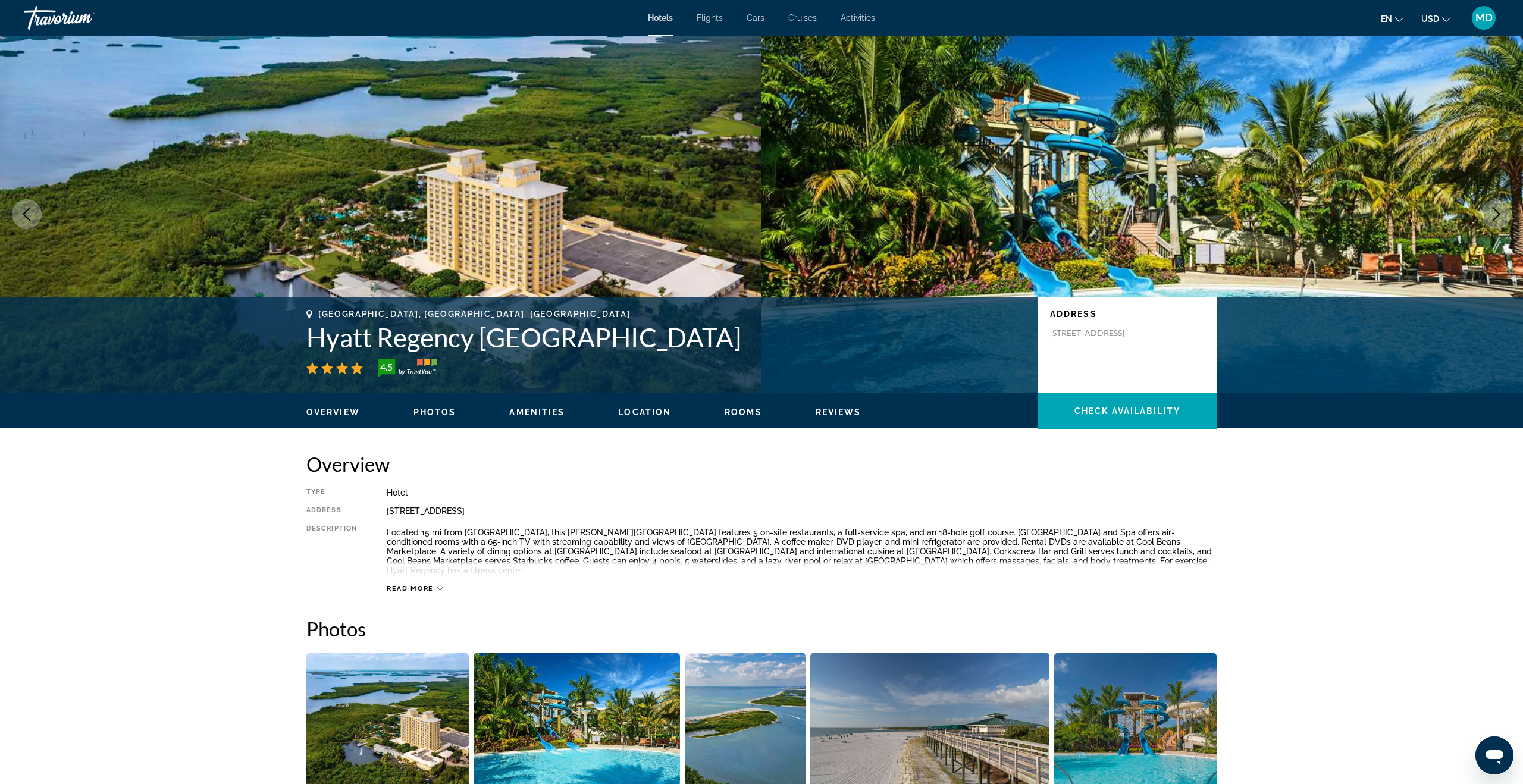
scroll to position [21, 0]
